Goal: Subscribe to service/newsletter

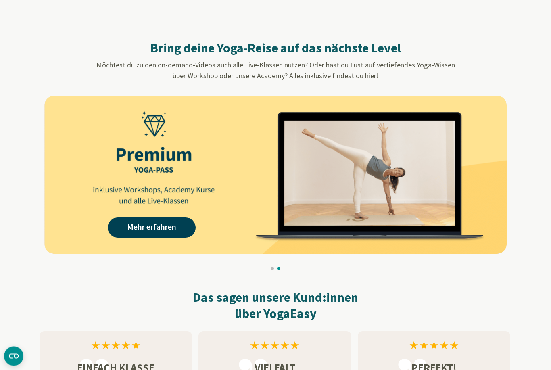
scroll to position [711, 0]
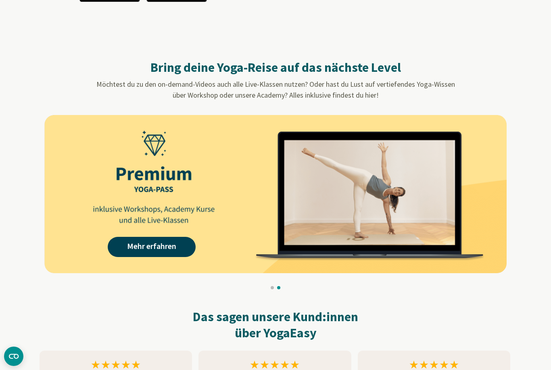
click at [163, 247] on link "Mehr erfahren" at bounding box center [152, 247] width 88 height 20
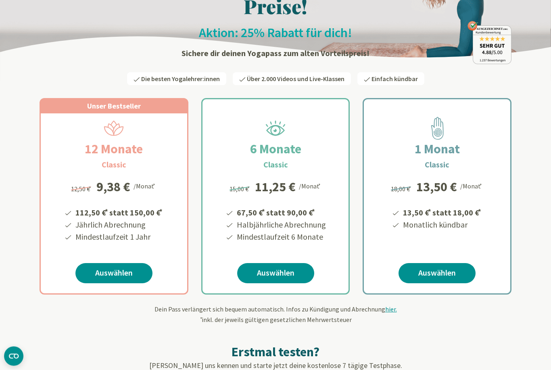
scroll to position [74, 0]
click at [115, 270] on link "Auswählen" at bounding box center [113, 273] width 77 height 20
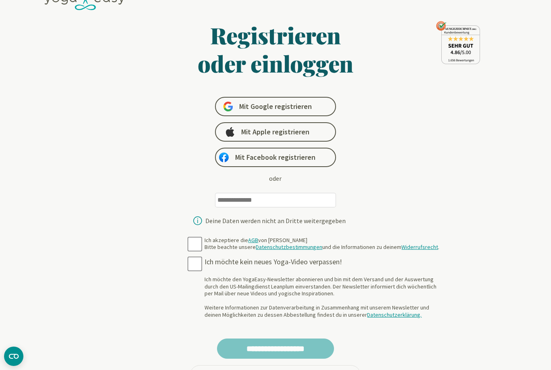
scroll to position [25, 0]
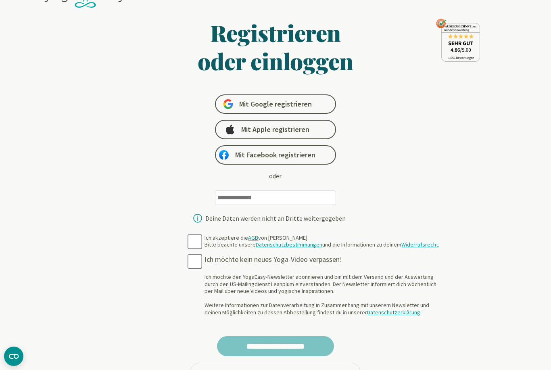
click at [252, 197] on input "email" at bounding box center [275, 197] width 121 height 15
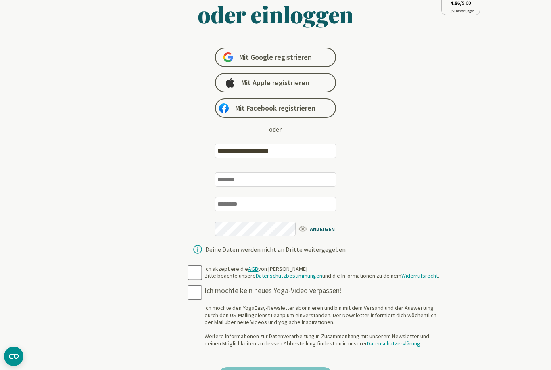
scroll to position [0, 0]
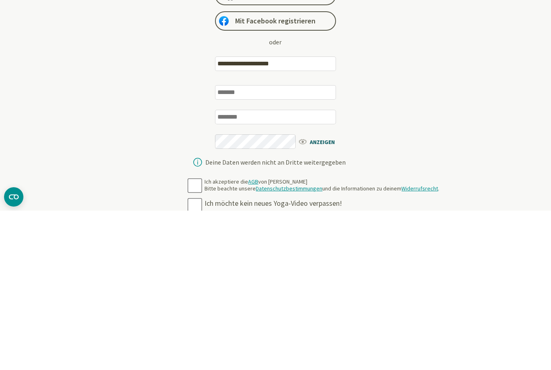
type input "**********"
click at [285, 244] on input "text" at bounding box center [275, 251] width 121 height 15
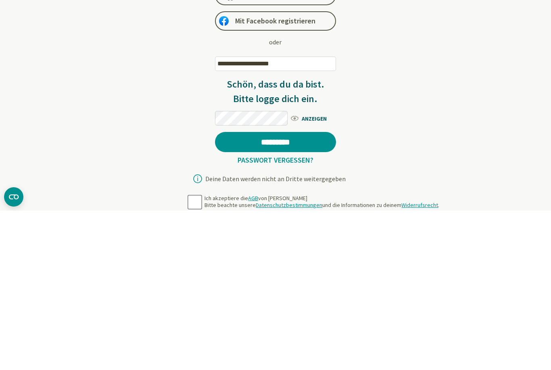
click at [311, 291] on input "*********" at bounding box center [275, 301] width 121 height 20
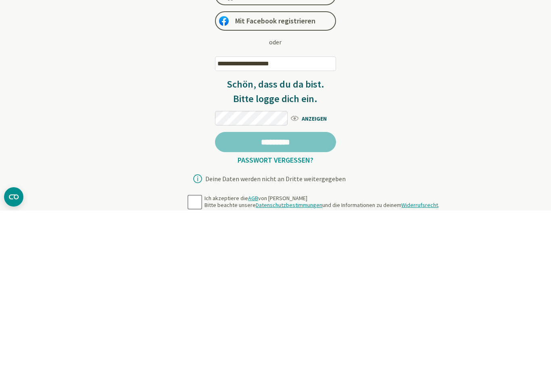
scroll to position [159, 0]
